Goal: Task Accomplishment & Management: Manage account settings

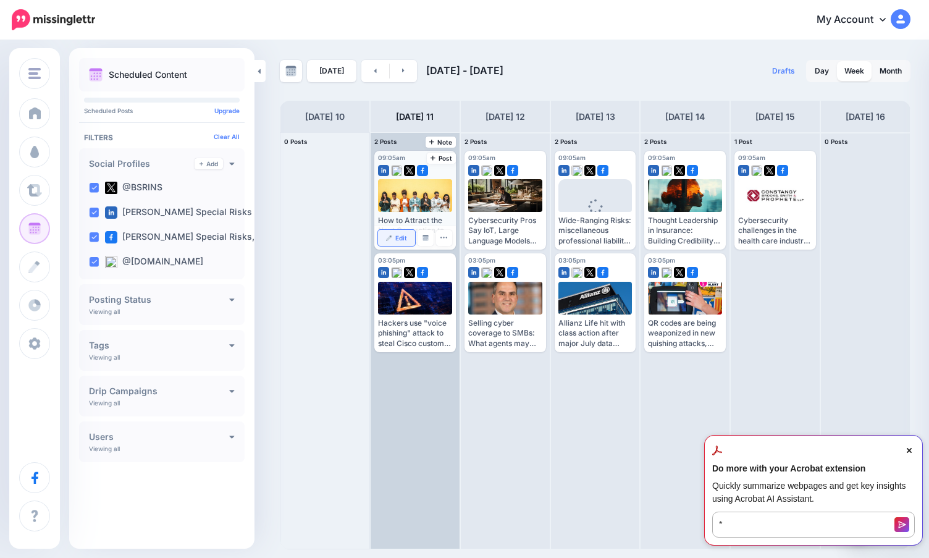
click at [411, 234] on link "Edit" at bounding box center [396, 238] width 37 height 16
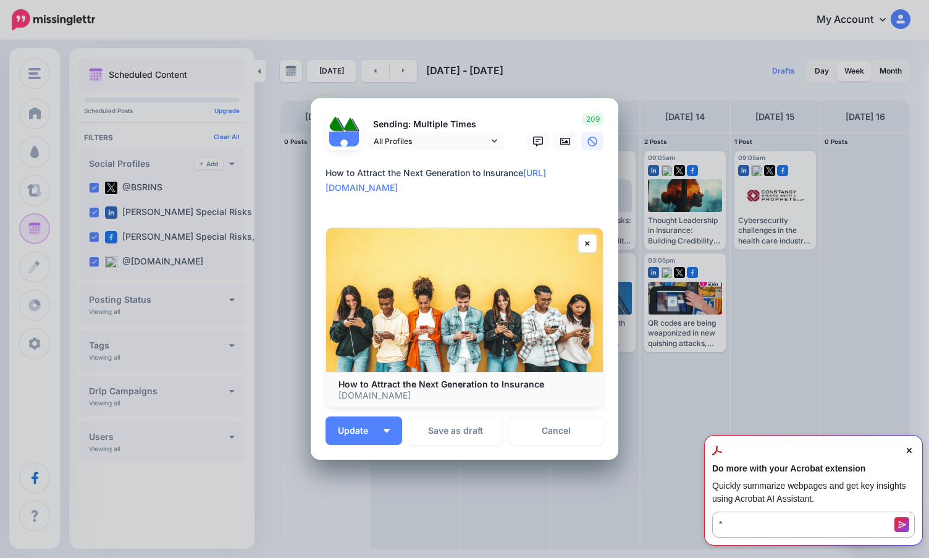
click at [910, 453] on span "Close Acrobat AI Assistant Dialog" at bounding box center [909, 450] width 11 height 11
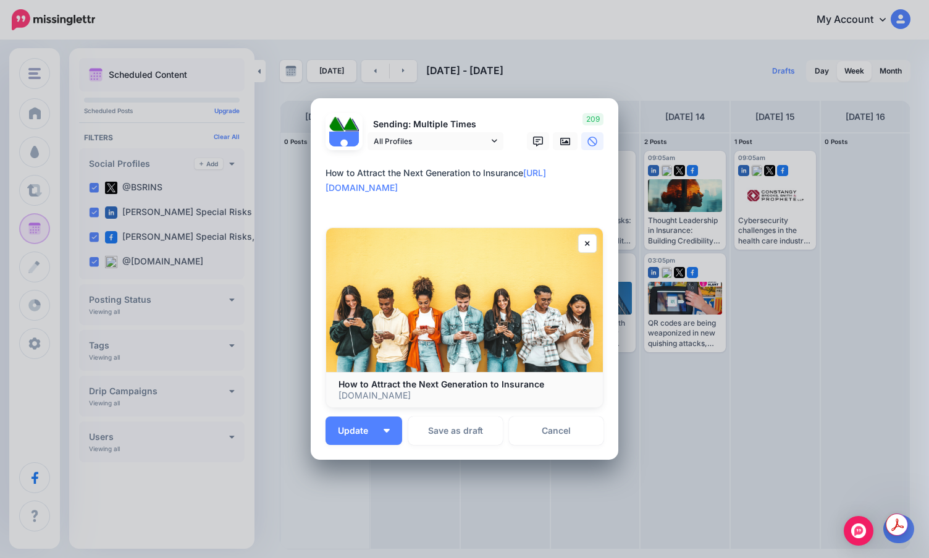
drag, startPoint x: 461, startPoint y: 200, endPoint x: 321, endPoint y: 195, distance: 140.9
click at [326, 195] on textarea "**********" at bounding box center [468, 188] width 284 height 44
click at [586, 445] on div "Loading Sending: Multiple Times All Profiles [DATE] 09:05" at bounding box center [465, 279] width 308 height 362
click at [586, 440] on link "Cancel" at bounding box center [556, 430] width 95 height 28
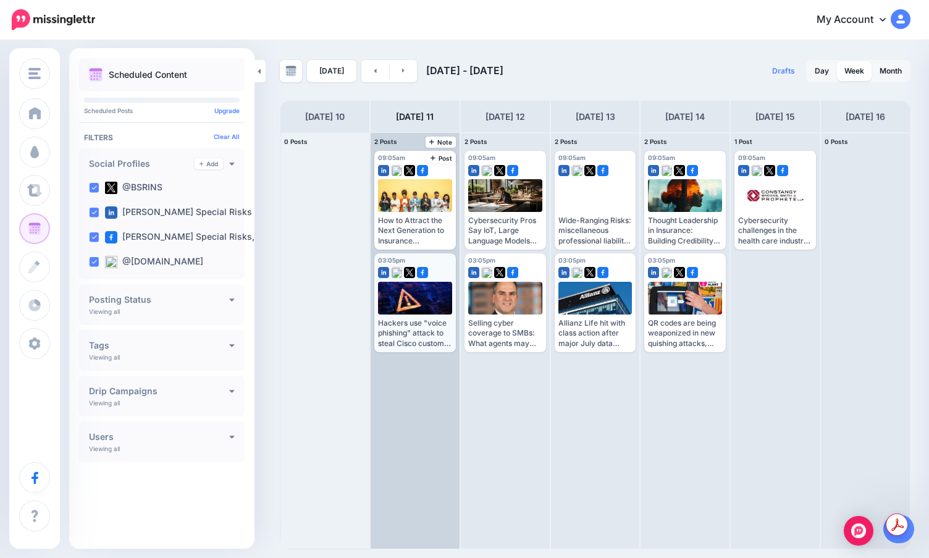
click at [392, 347] on div "03:05pm [DATE] 03:05pm Hackers use "voice phishing" attack to steal Cisco custo…" at bounding box center [415, 302] width 82 height 99
click at [392, 344] on link "Edit" at bounding box center [396, 340] width 37 height 16
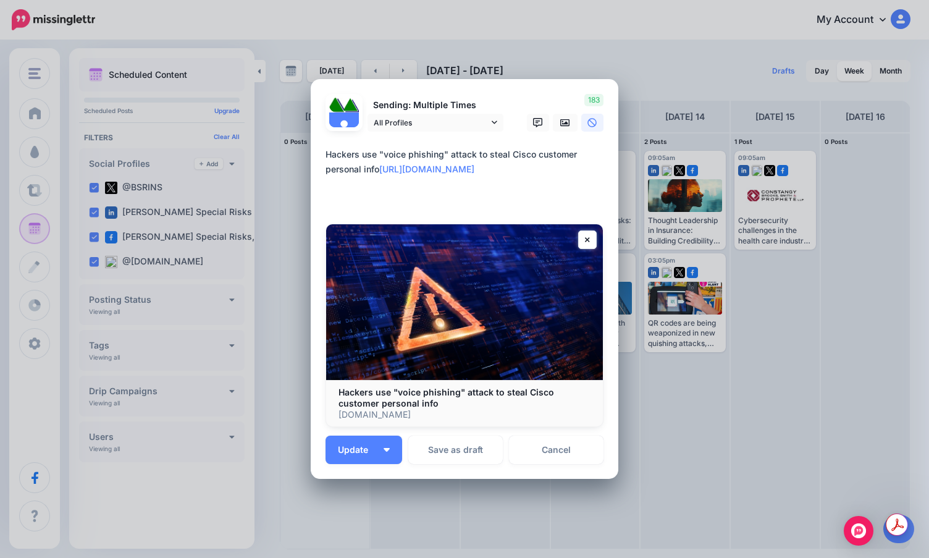
drag, startPoint x: 560, startPoint y: 201, endPoint x: 261, endPoint y: 191, distance: 299.7
click at [261, 191] on div "Edit Post Loading Sending: Multiple Times [DATE] 15:05" at bounding box center [464, 279] width 929 height 558
click at [342, 156] on textarea "**********" at bounding box center [468, 176] width 284 height 59
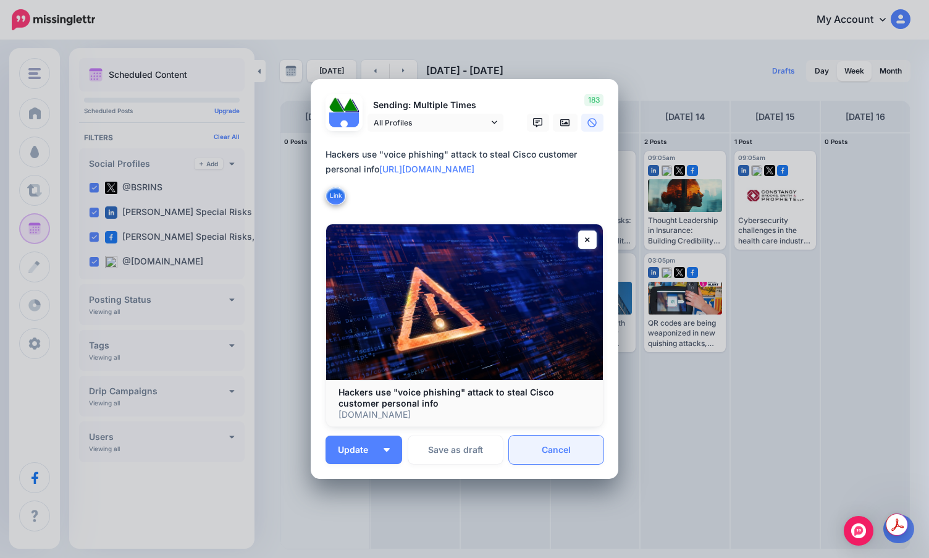
click at [561, 455] on link "Cancel" at bounding box center [556, 449] width 95 height 28
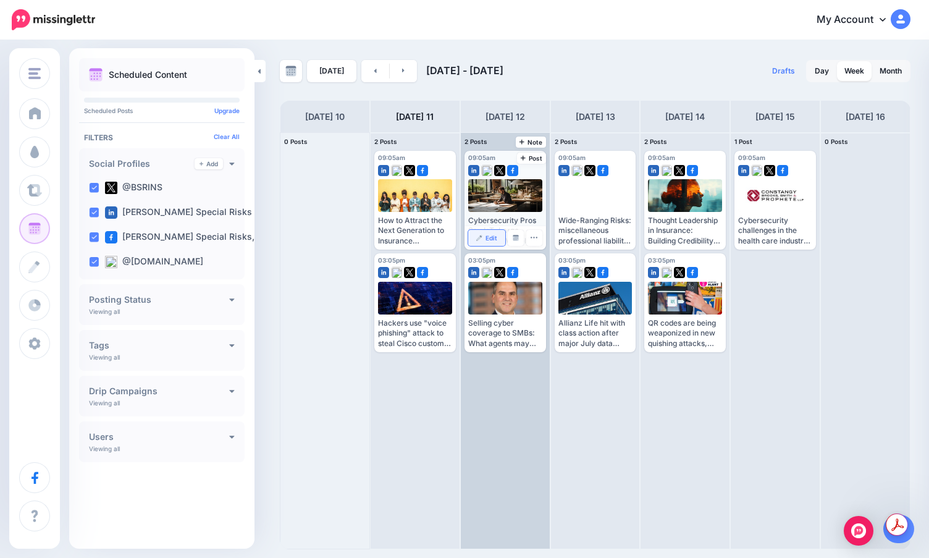
click at [489, 237] on span "Edit" at bounding box center [492, 238] width 12 height 6
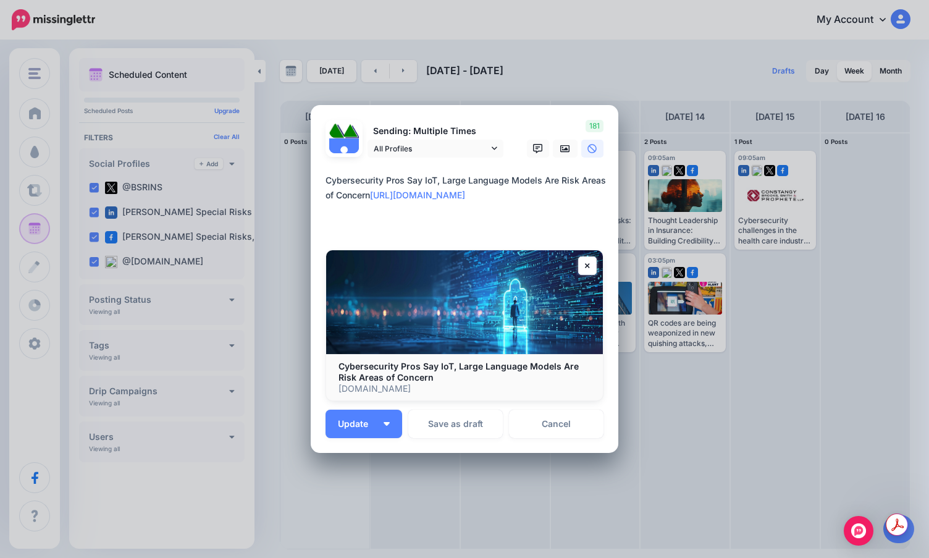
drag, startPoint x: 362, startPoint y: 227, endPoint x: 300, endPoint y: 212, distance: 64.3
click at [300, 212] on div "Edit Post Loading Sending: Multiple Times [DATE] 09:05" at bounding box center [464, 279] width 929 height 558
click at [342, 180] on textarea "**********" at bounding box center [468, 202] width 284 height 59
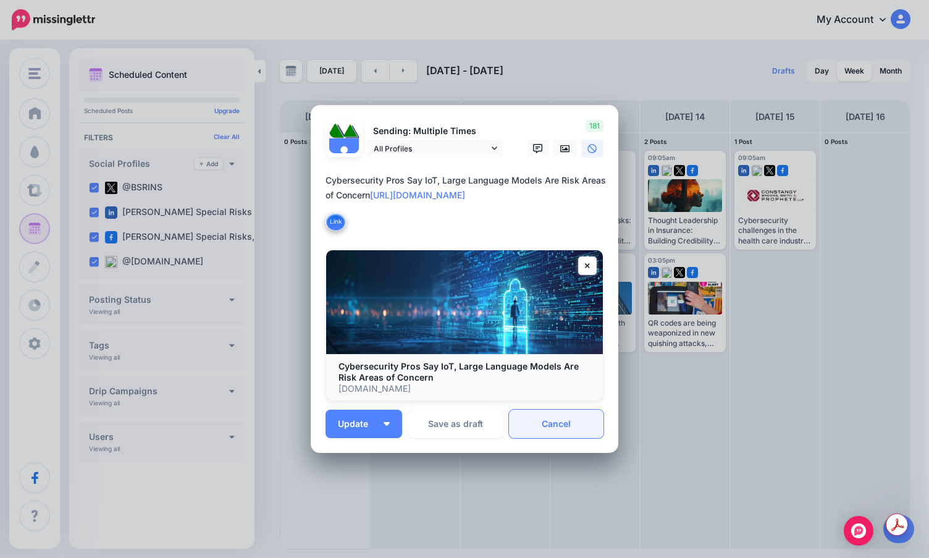
click at [540, 417] on link "Cancel" at bounding box center [556, 424] width 95 height 28
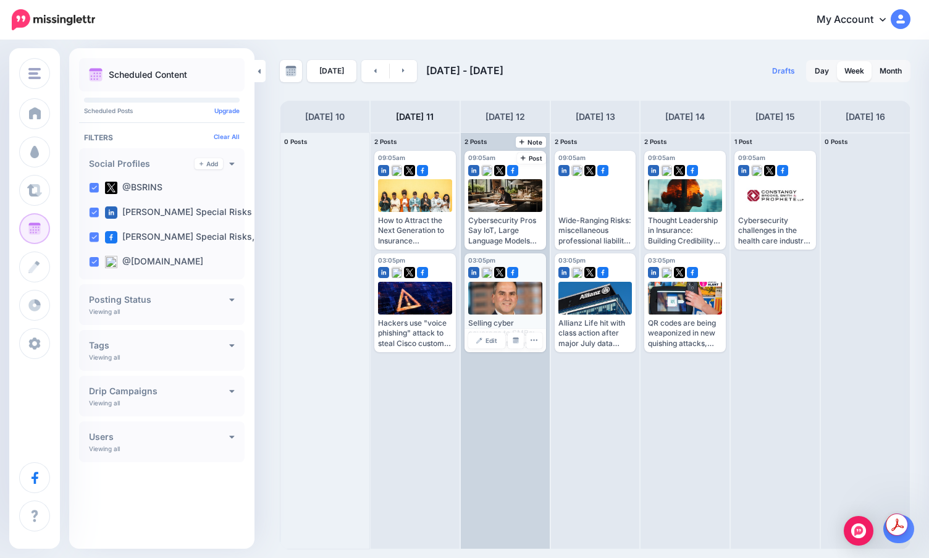
click at [497, 333] on link "Edit" at bounding box center [486, 340] width 37 height 16
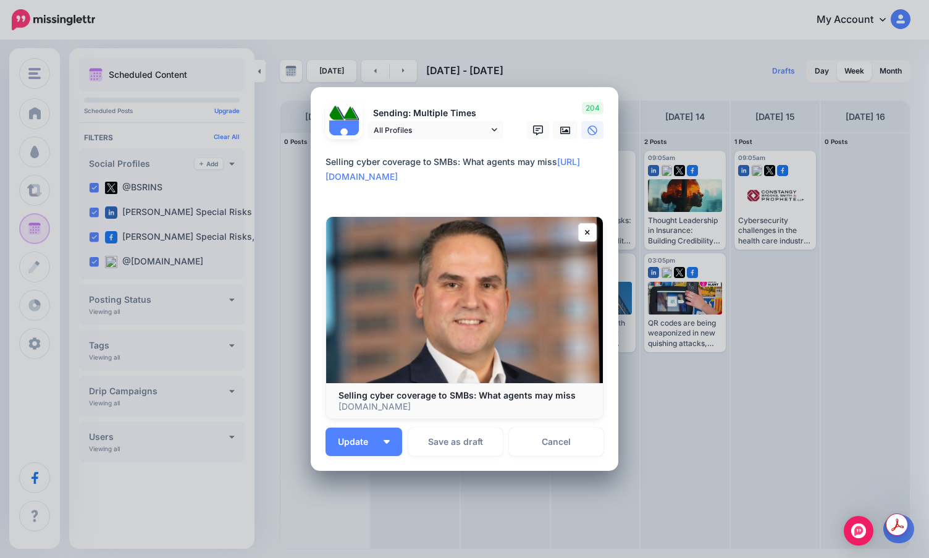
drag, startPoint x: 594, startPoint y: 191, endPoint x: 308, endPoint y: 175, distance: 287.1
click at [311, 175] on div "Loading Sending: Multiple Times All Profiles [DATE] 15:05" at bounding box center [465, 279] width 308 height 384
click at [334, 168] on textarea "**********" at bounding box center [468, 176] width 284 height 44
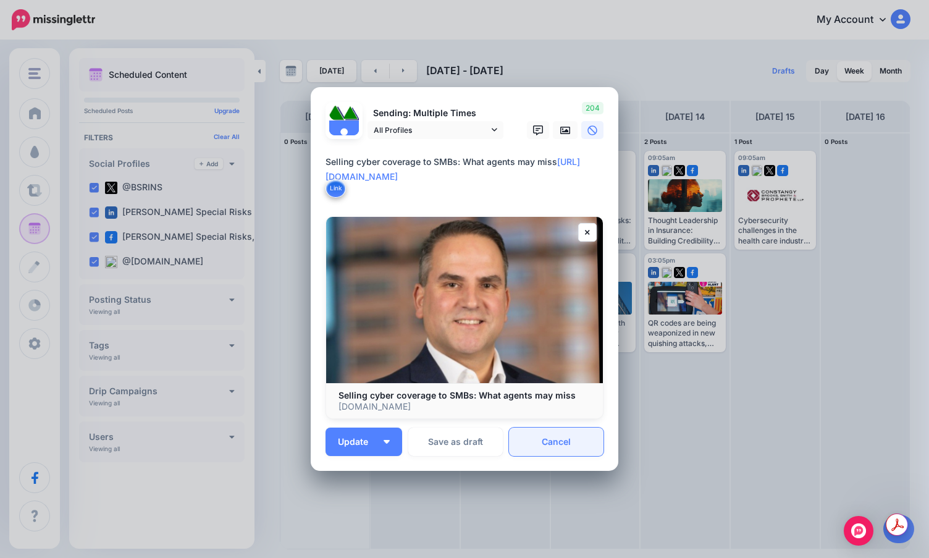
click at [553, 448] on link "Cancel" at bounding box center [556, 441] width 95 height 28
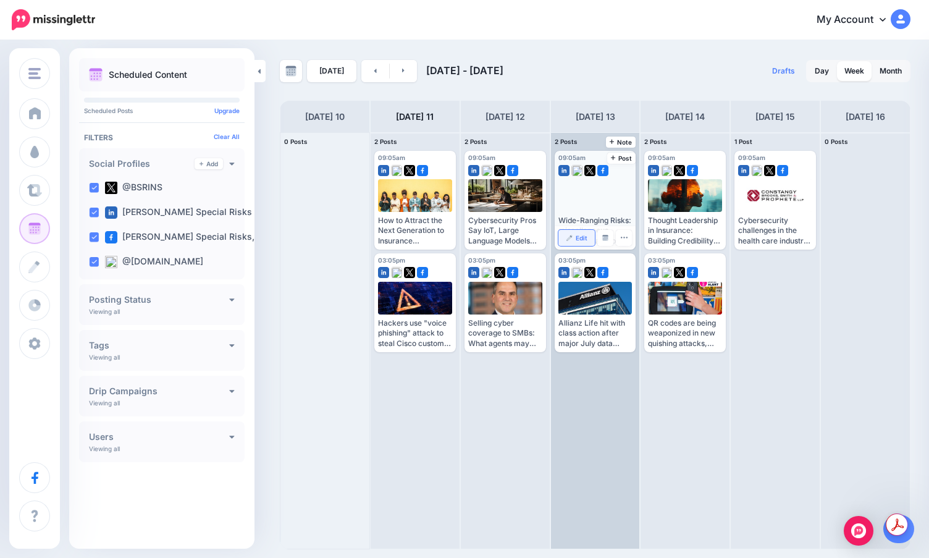
click at [583, 243] on link "Edit" at bounding box center [576, 238] width 37 height 16
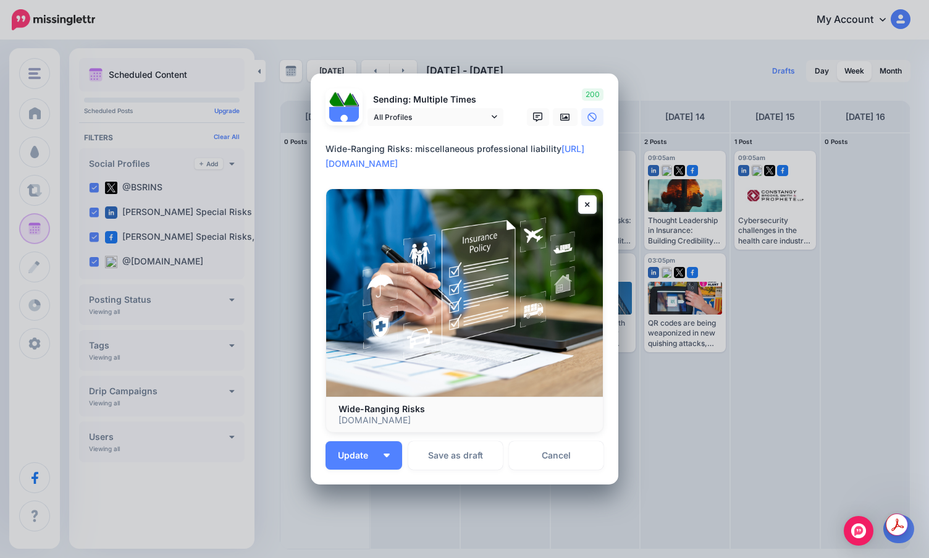
drag, startPoint x: 578, startPoint y: 167, endPoint x: 314, endPoint y: 172, distance: 263.2
click at [314, 172] on div "Loading Sending: Multiple Times All Profiles [DATE] 09:05" at bounding box center [465, 279] width 308 height 411
click at [338, 151] on textarea "**********" at bounding box center [468, 156] width 284 height 30
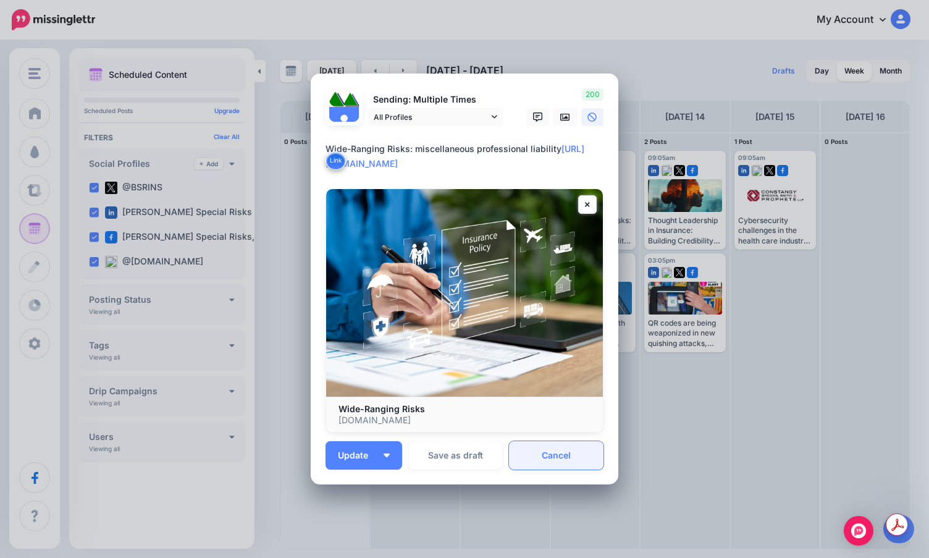
click at [577, 452] on link "Cancel" at bounding box center [556, 455] width 95 height 28
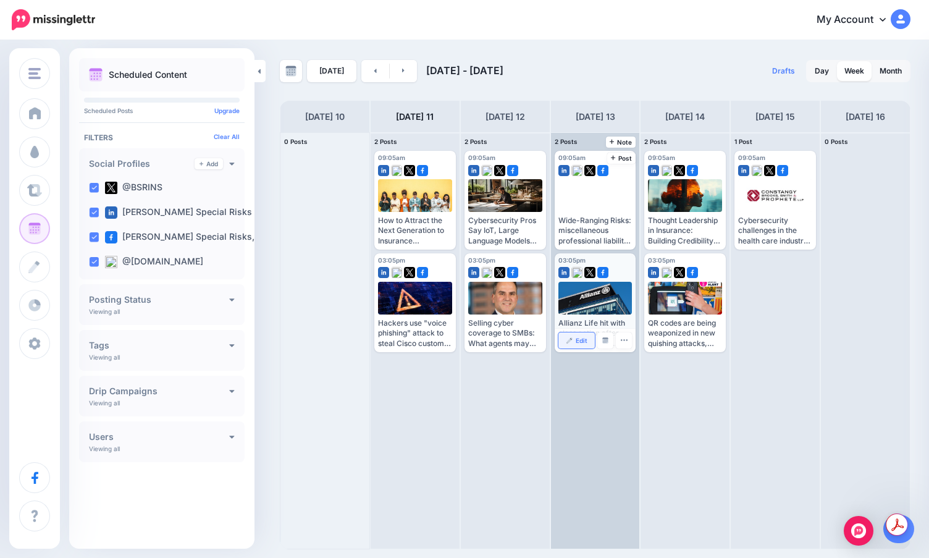
click at [583, 347] on link "Edit" at bounding box center [576, 340] width 37 height 16
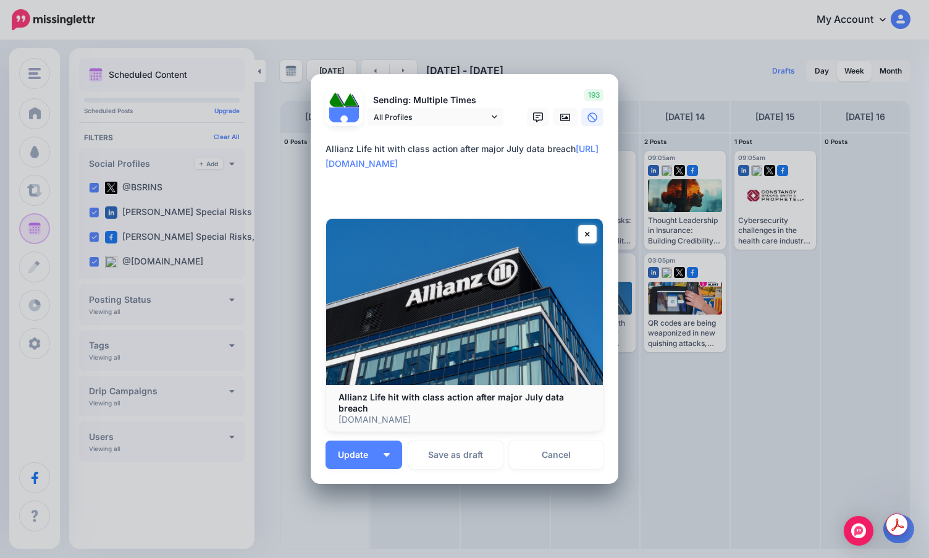
drag, startPoint x: 604, startPoint y: 185, endPoint x: 284, endPoint y: 167, distance: 320.5
click at [284, 167] on div "Edit Post Loading Sending: Multiple Times [DATE] 15:05" at bounding box center [464, 279] width 929 height 558
click at [348, 154] on textarea "**********" at bounding box center [468, 170] width 284 height 59
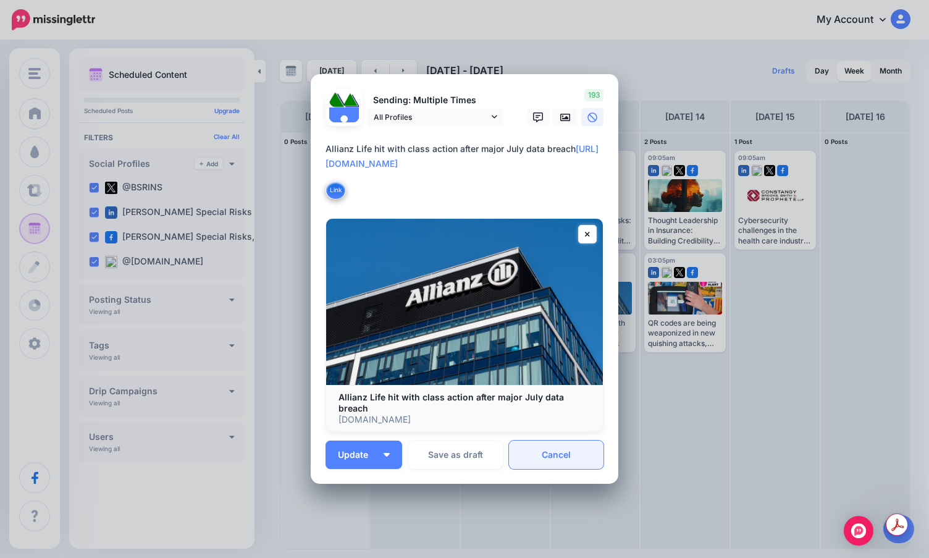
click at [578, 456] on link "Cancel" at bounding box center [556, 454] width 95 height 28
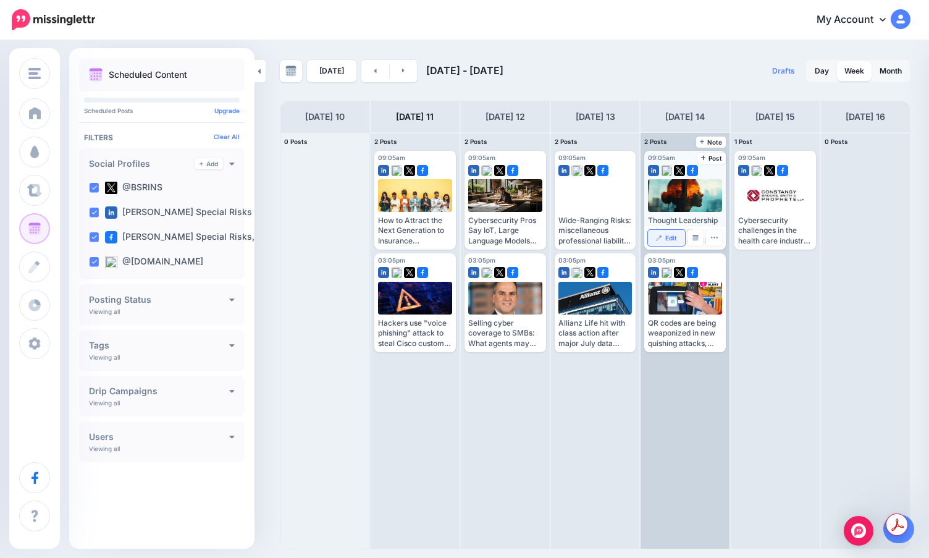
click at [665, 238] on link "Edit" at bounding box center [666, 238] width 37 height 16
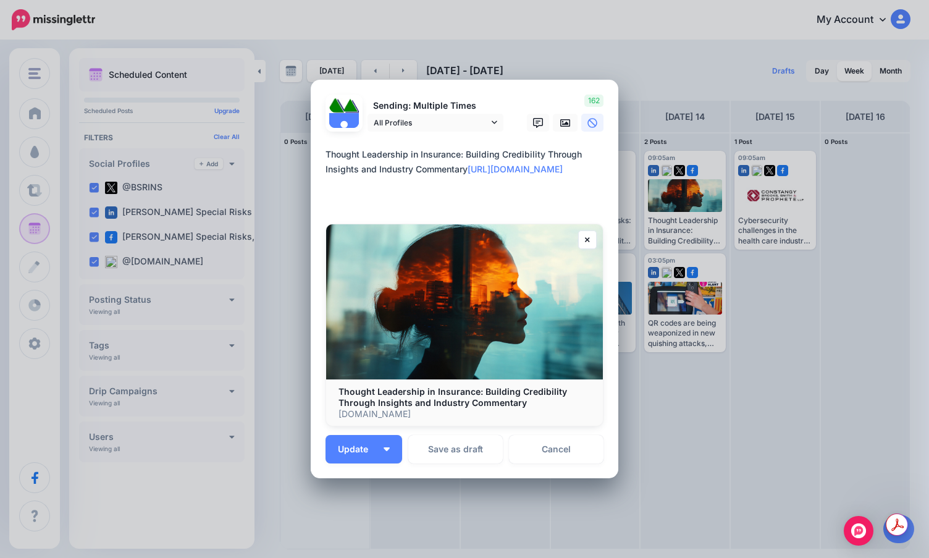
drag, startPoint x: 475, startPoint y: 200, endPoint x: 316, endPoint y: 183, distance: 159.6
click at [316, 183] on div "Loading Sending: Multiple Times All Profiles [DATE] 09:05" at bounding box center [465, 279] width 308 height 399
click at [339, 164] on textarea "**********" at bounding box center [468, 176] width 284 height 59
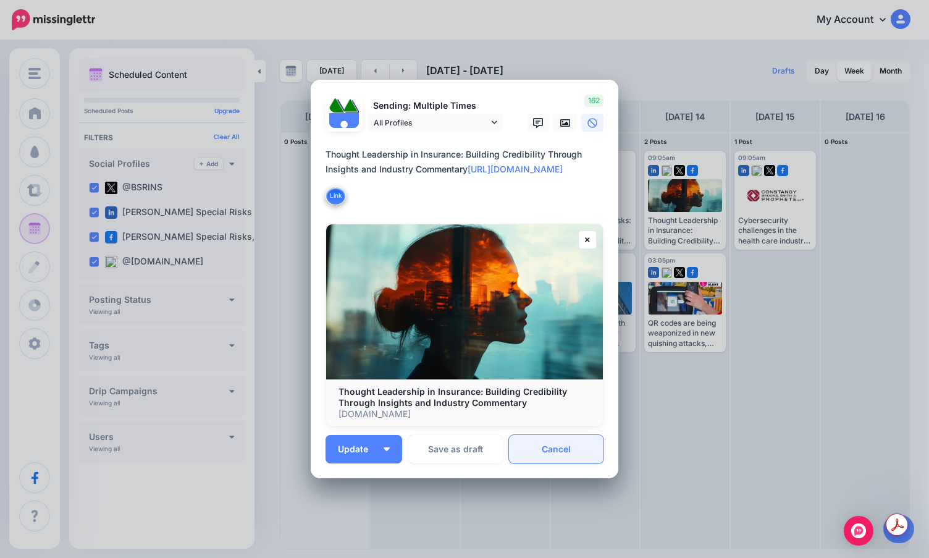
click at [532, 454] on link "Cancel" at bounding box center [556, 449] width 95 height 28
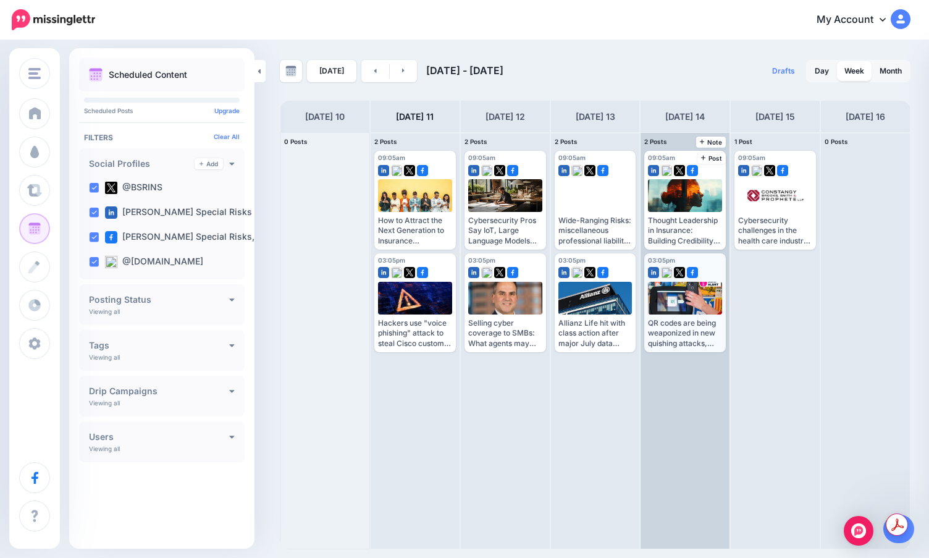
click at [656, 341] on div "03:05pm [DATE] 03:05pm QR codes are being weaponized in new quishing attacks, a…" at bounding box center [685, 302] width 82 height 99
click at [665, 343] on link "Edit" at bounding box center [666, 340] width 37 height 16
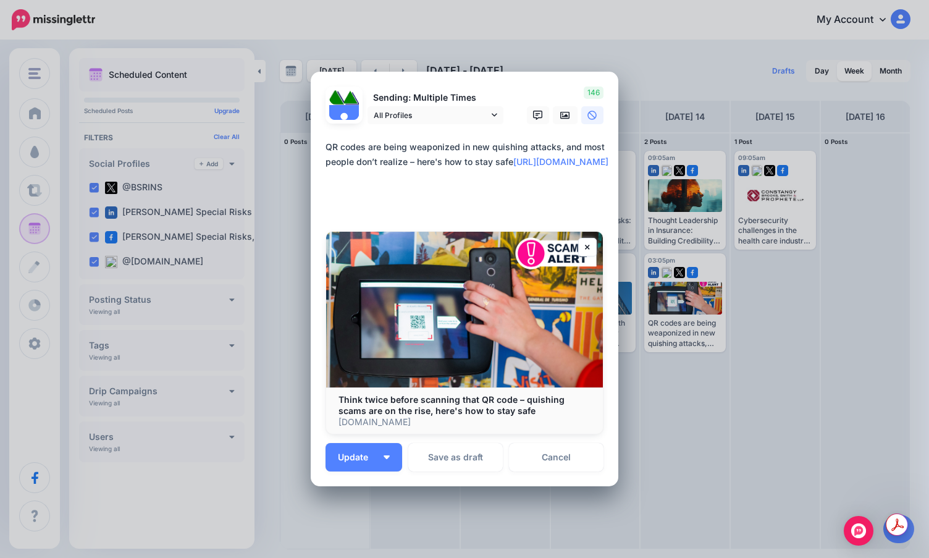
drag, startPoint x: 442, startPoint y: 204, endPoint x: 290, endPoint y: 170, distance: 156.3
click at [290, 170] on div "Edit Post Loading Sending: Multiple Times [DATE] 15:05" at bounding box center [464, 279] width 929 height 558
click at [327, 153] on textarea "**********" at bounding box center [468, 177] width 284 height 74
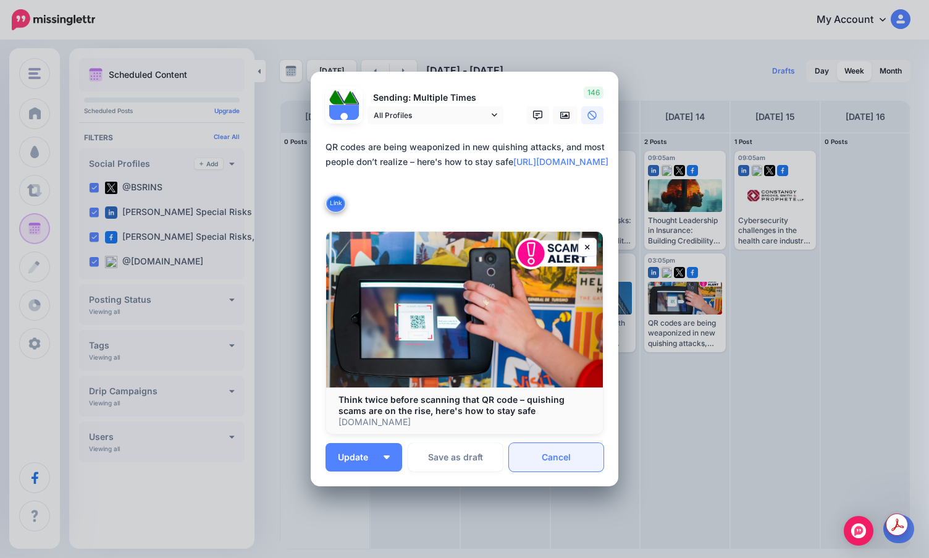
click at [532, 456] on link "Cancel" at bounding box center [556, 457] width 95 height 28
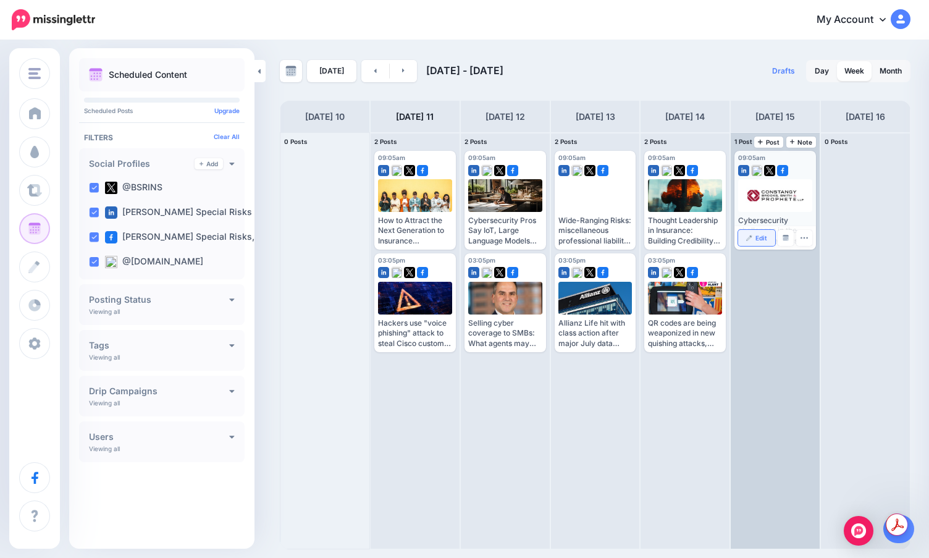
click at [754, 232] on link "Edit" at bounding box center [756, 238] width 37 height 16
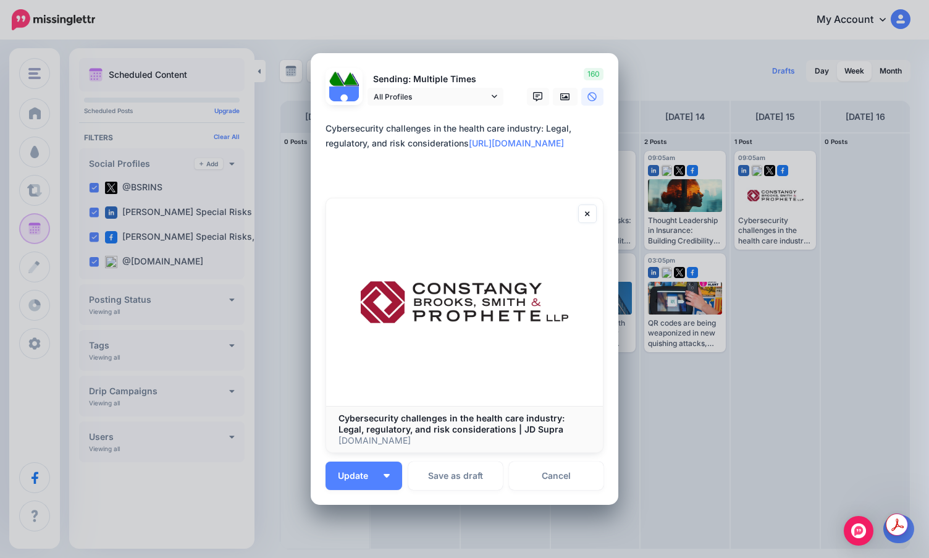
drag, startPoint x: 414, startPoint y: 175, endPoint x: 309, endPoint y: 158, distance: 105.8
click at [311, 158] on div "Loading Sending: Multiple Times All Profiles [DATE] 09:05" at bounding box center [465, 279] width 308 height 452
click at [332, 136] on textarea "**********" at bounding box center [468, 150] width 284 height 59
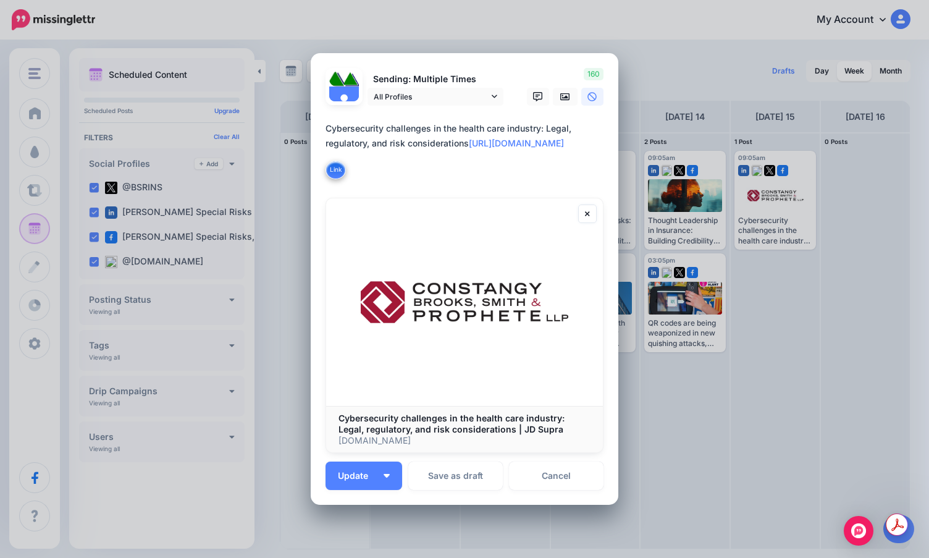
click at [602, 394] on div "Loading Sending: Multiple Times All Profiles [DATE] 09:05" at bounding box center [465, 279] width 308 height 452
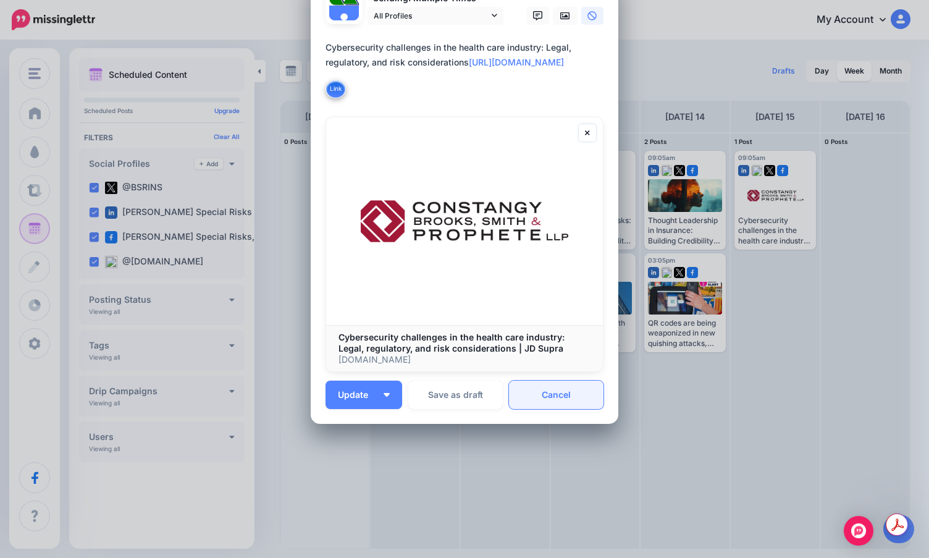
click at [555, 395] on link "Cancel" at bounding box center [556, 395] width 95 height 28
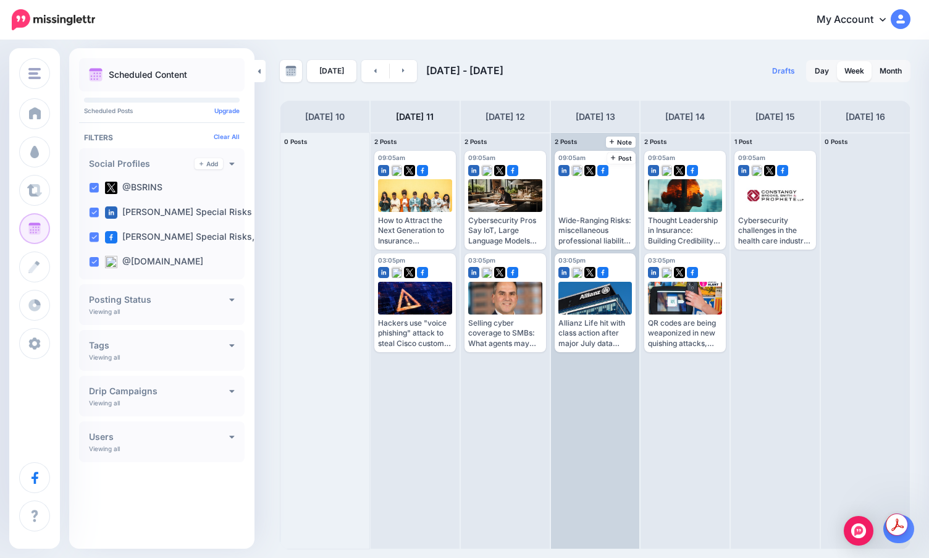
scroll to position [0, 0]
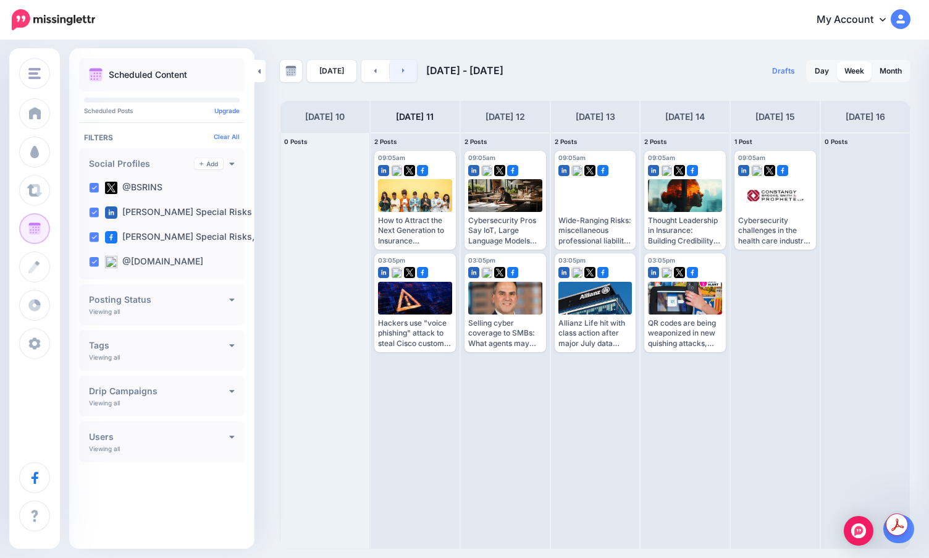
click at [401, 64] on link at bounding box center [404, 71] width 28 height 22
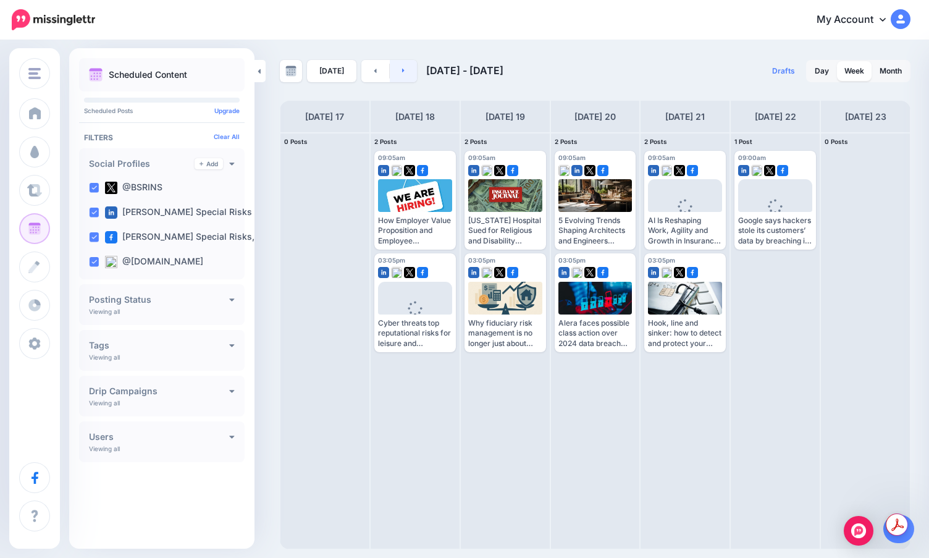
click at [401, 64] on link at bounding box center [404, 71] width 28 height 22
